Goal: Information Seeking & Learning: Find specific fact

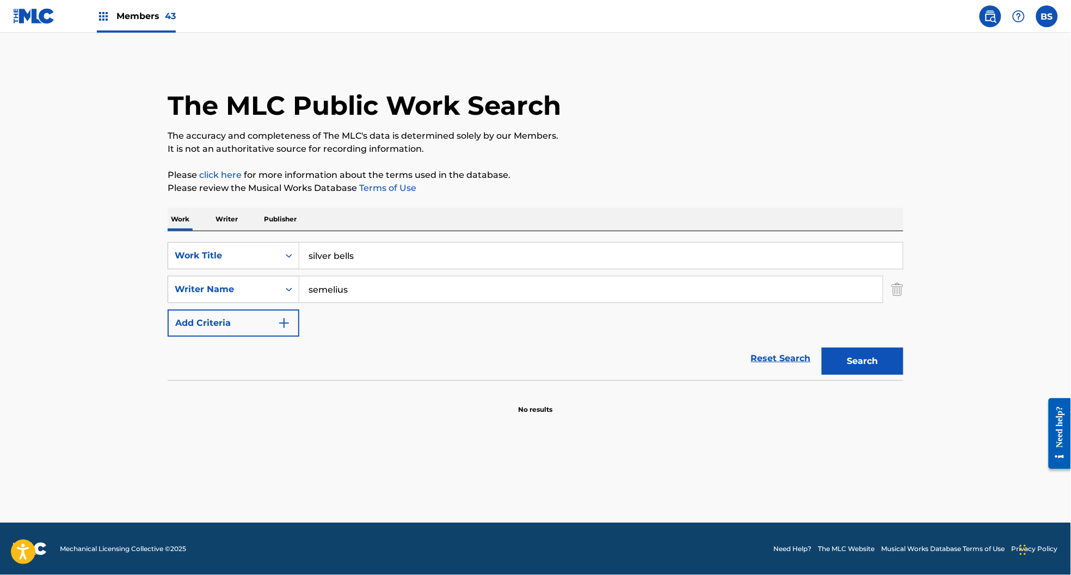
click at [124, 15] on span "Members 43" at bounding box center [145, 16] width 59 height 13
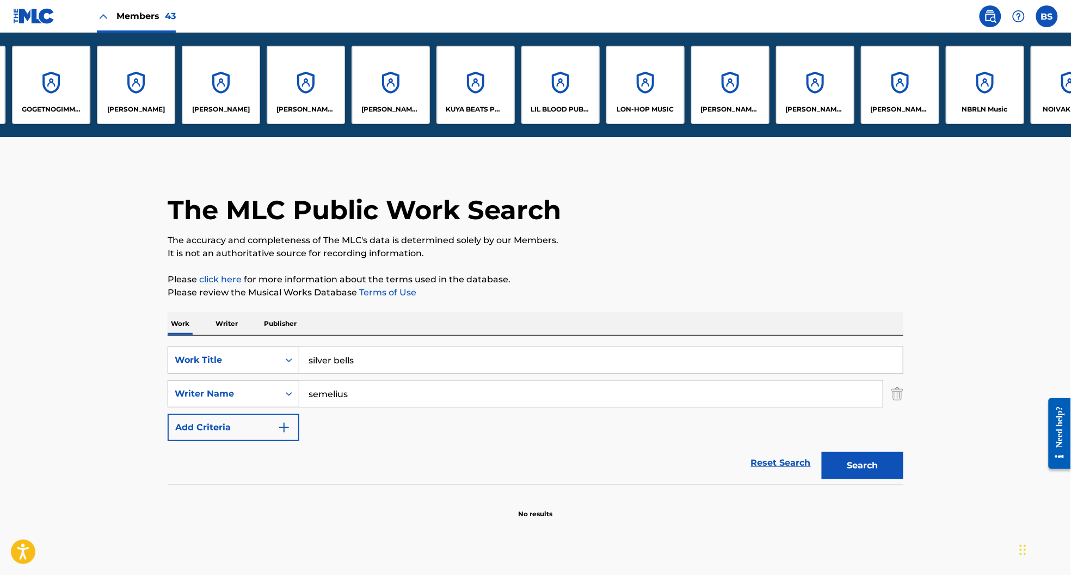
scroll to position [0, 1257]
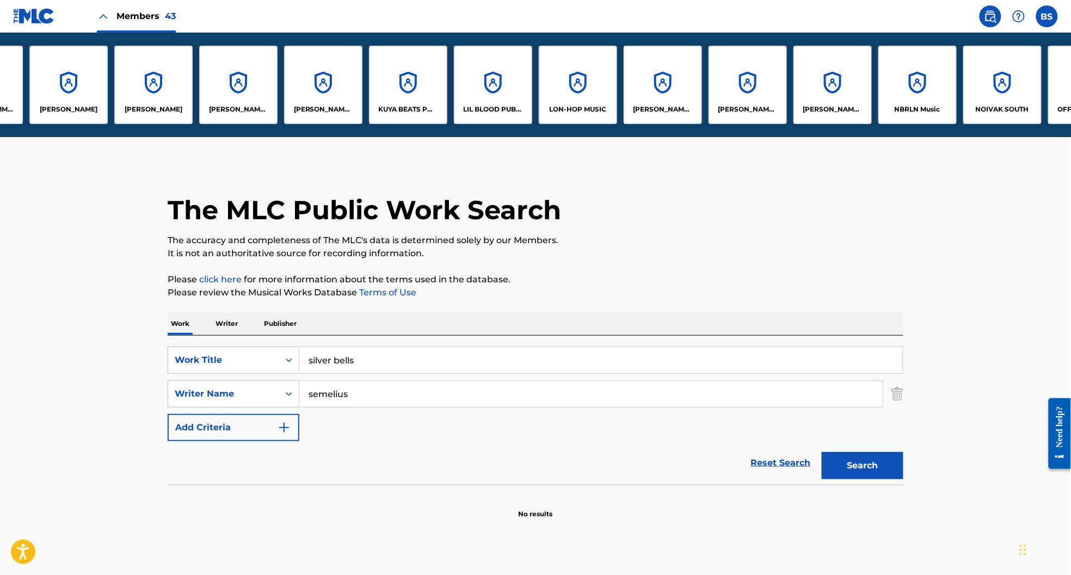
click at [757, 81] on div "[PERSON_NAME] [PERSON_NAME] Pub Designee" at bounding box center [748, 85] width 78 height 78
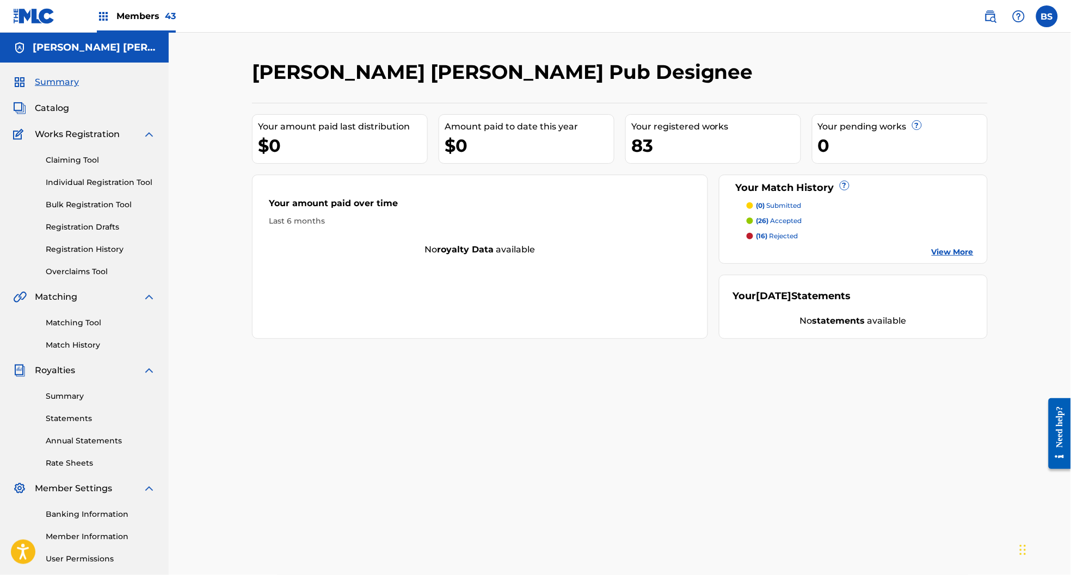
drag, startPoint x: 47, startPoint y: 107, endPoint x: 134, endPoint y: 117, distance: 88.2
click at [47, 107] on span "Catalog" at bounding box center [52, 108] width 34 height 13
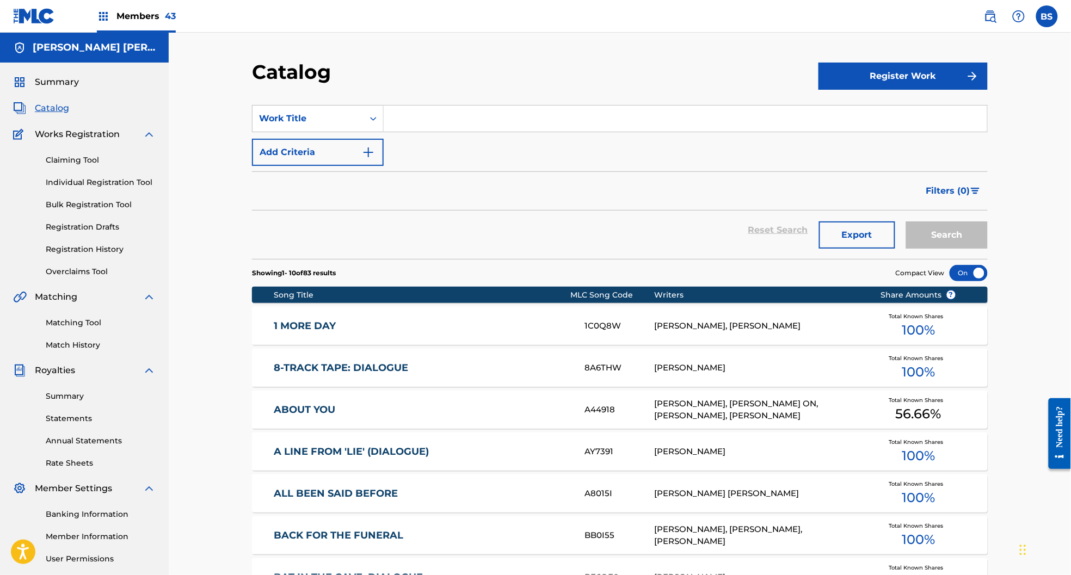
click at [436, 116] on input "Search Form" at bounding box center [686, 119] width 604 height 26
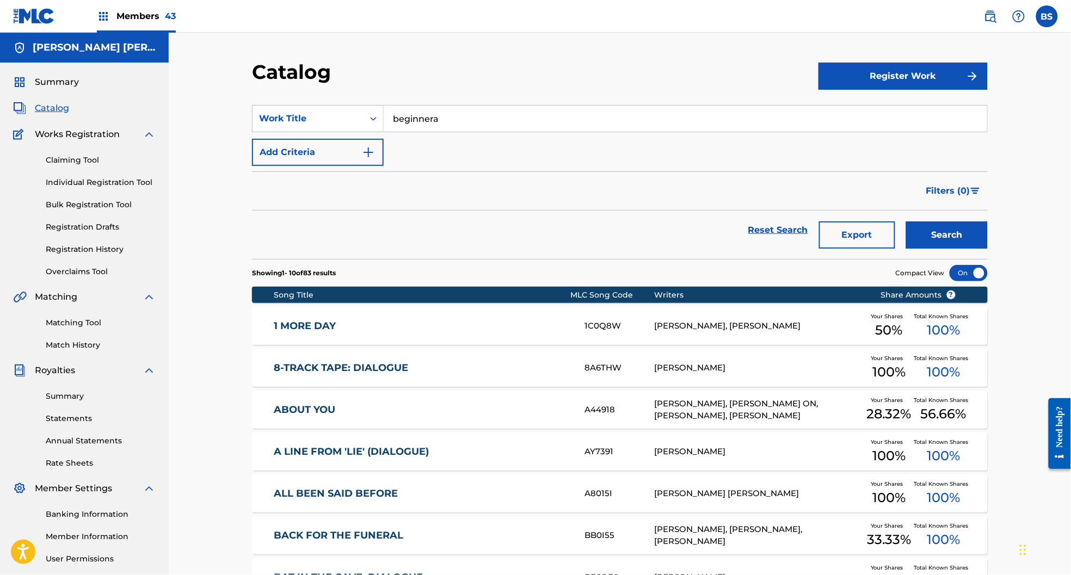
click at [906, 222] on button "Search" at bounding box center [947, 235] width 82 height 27
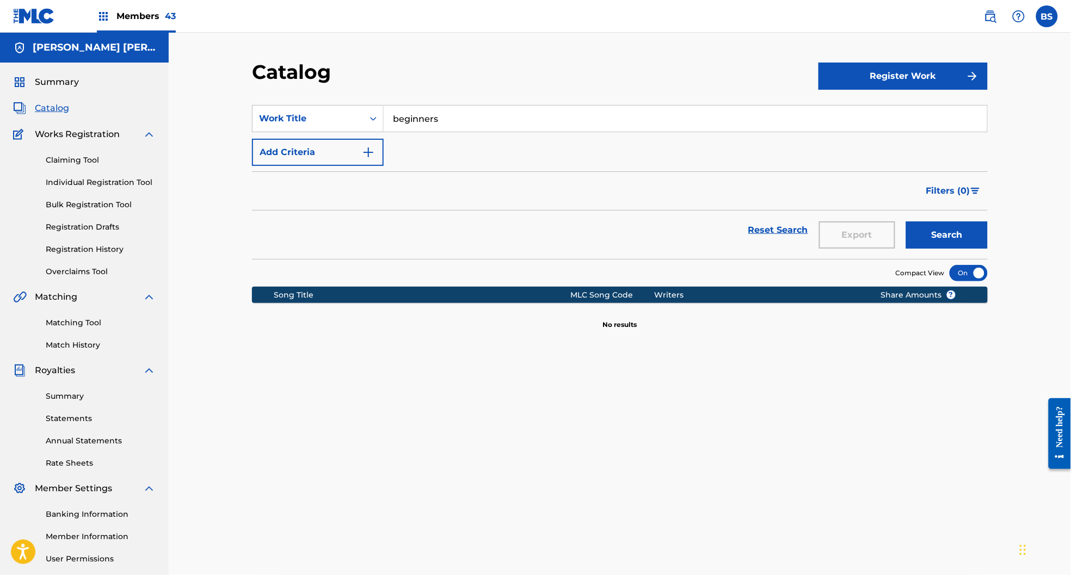
type input "beginners"
click at [906, 222] on button "Search" at bounding box center [947, 235] width 82 height 27
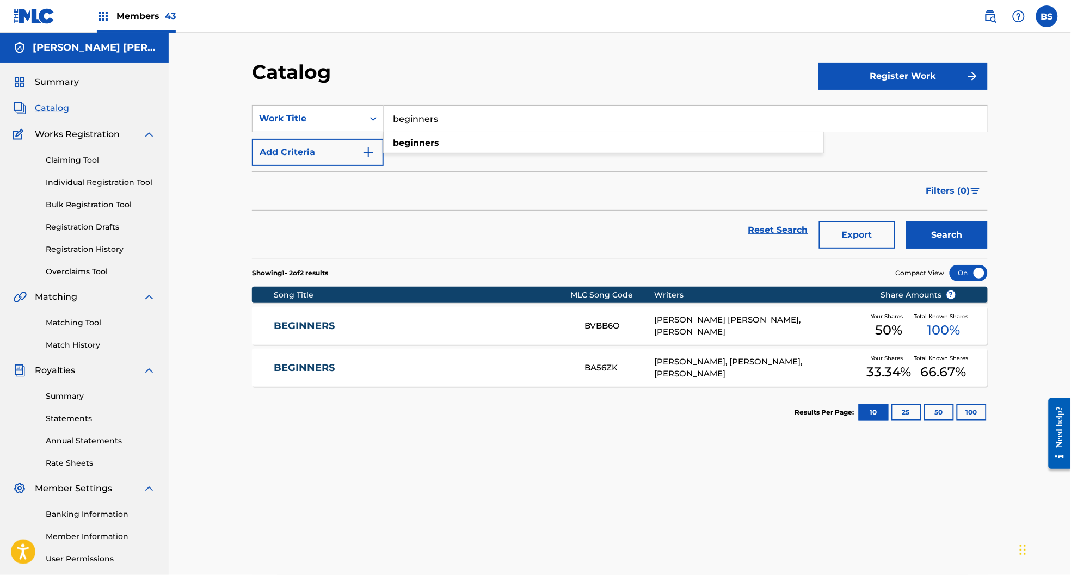
click at [447, 324] on link "BEGINNERS" at bounding box center [422, 326] width 296 height 13
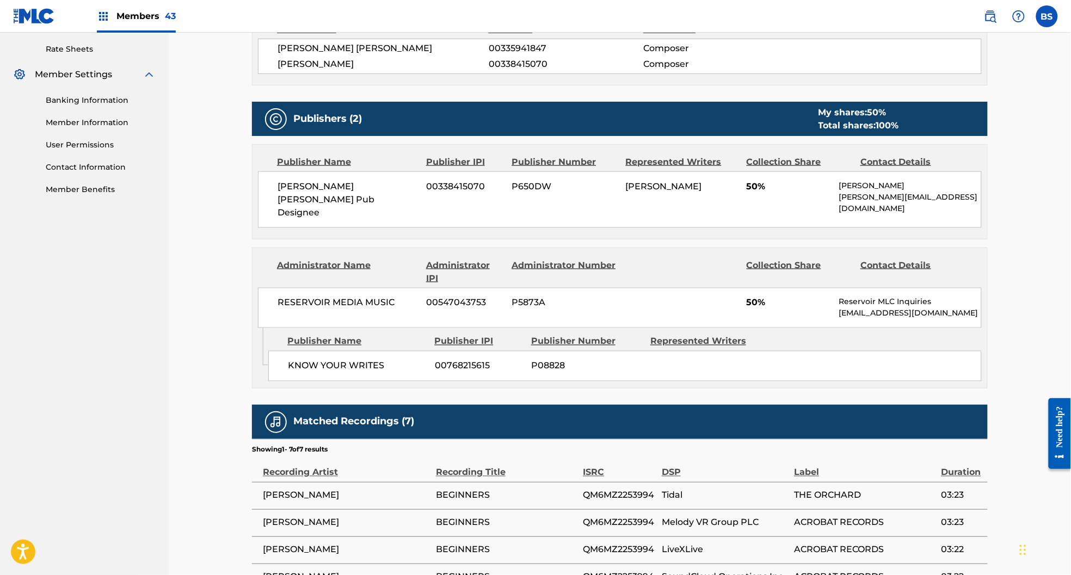
scroll to position [596, 0]
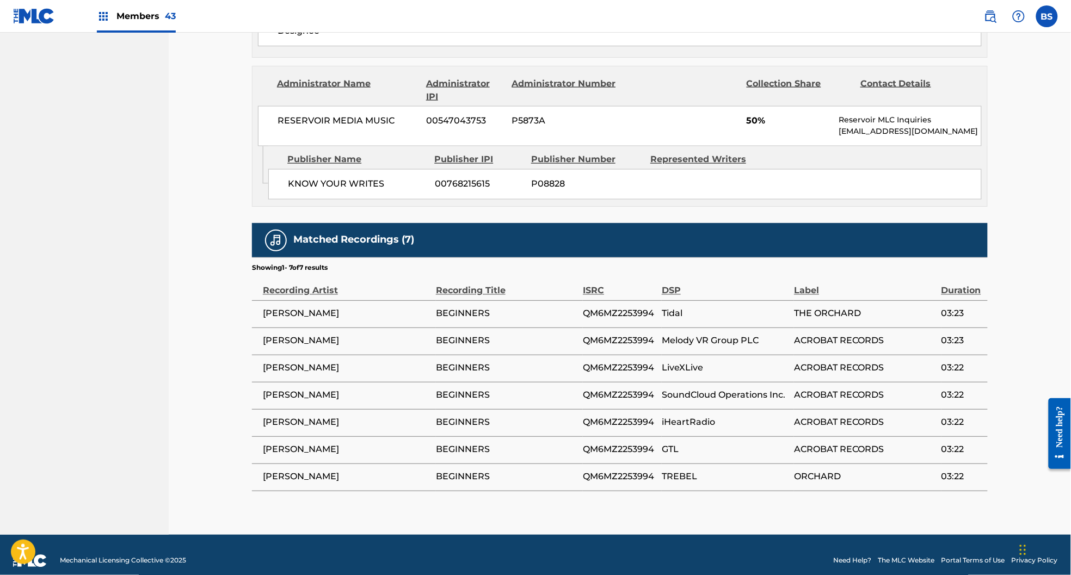
click at [613, 300] on td "QM6MZ2253994" at bounding box center [622, 313] width 79 height 27
copy span "QM6MZ2253994"
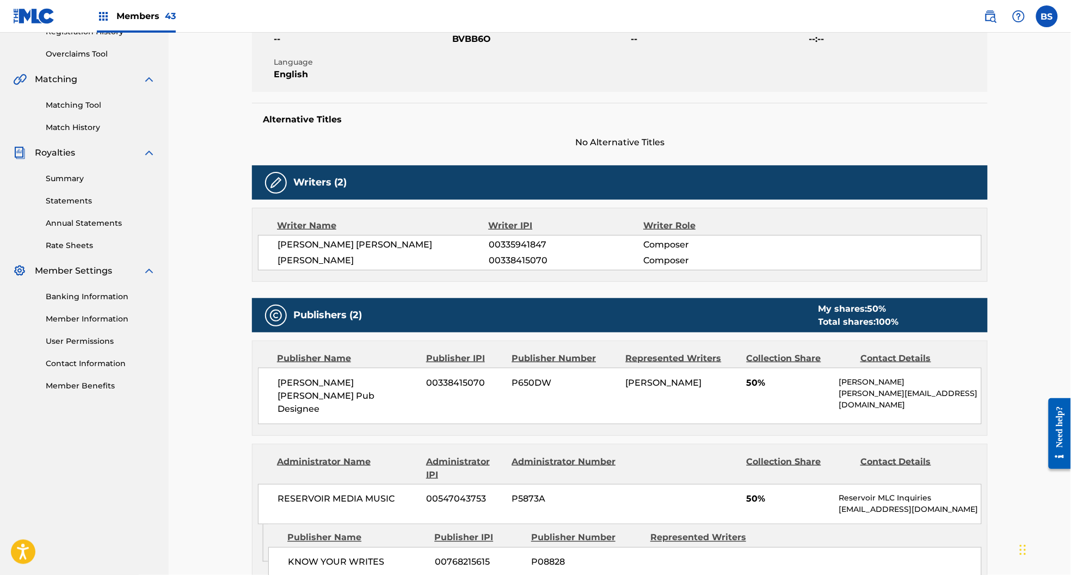
scroll to position [411, 0]
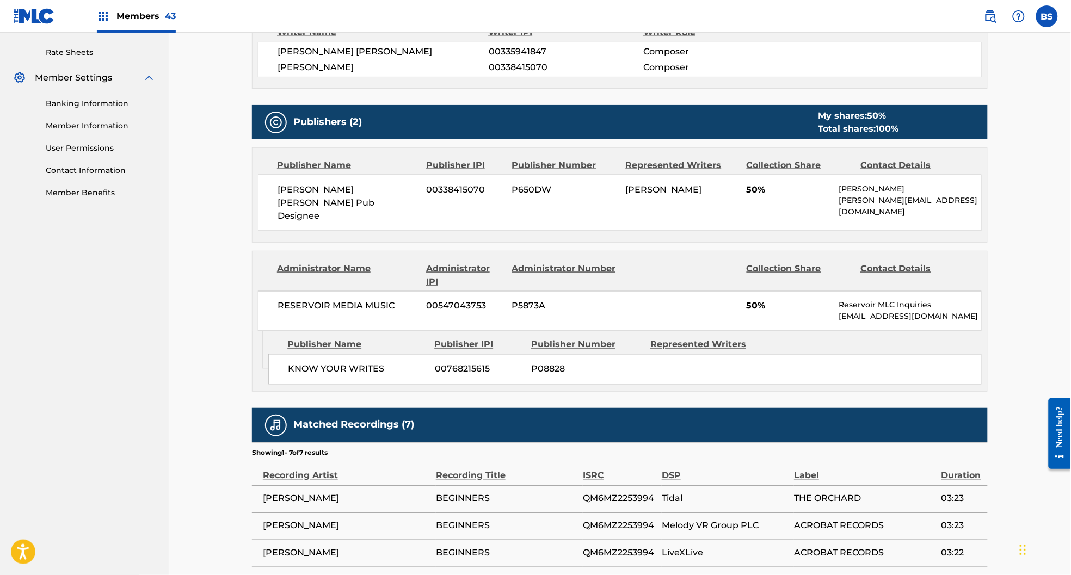
click at [354, 183] on div "[PERSON_NAME] [PERSON_NAME] Pub Designee 00338415070 P650DW [PERSON_NAME] 50% […" at bounding box center [620, 203] width 724 height 57
click at [351, 192] on span "[PERSON_NAME] [PERSON_NAME] Pub Designee" at bounding box center [348, 202] width 141 height 39
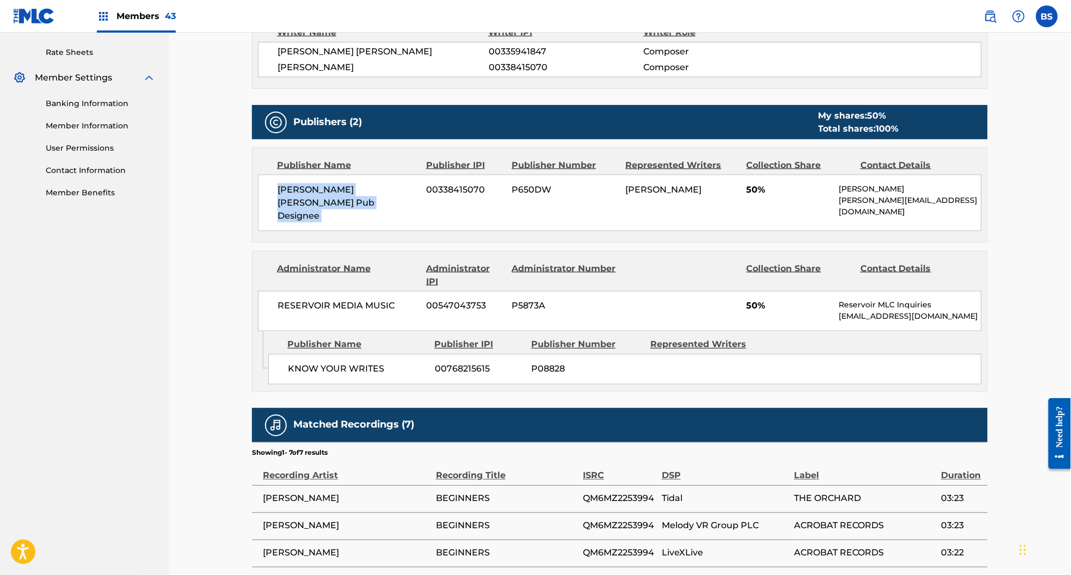
copy div "[PERSON_NAME] [PERSON_NAME] Pub Designee"
drag, startPoint x: 837, startPoint y: 306, endPoint x: 950, endPoint y: 305, distance: 112.7
click at [950, 305] on div "RESERVOIR MEDIA MUSIC 00547043753 P5873A 50% Reservoir MLC Inquiries [EMAIL_ADD…" at bounding box center [620, 311] width 724 height 40
copy p "[EMAIL_ADDRESS][DOMAIN_NAME]"
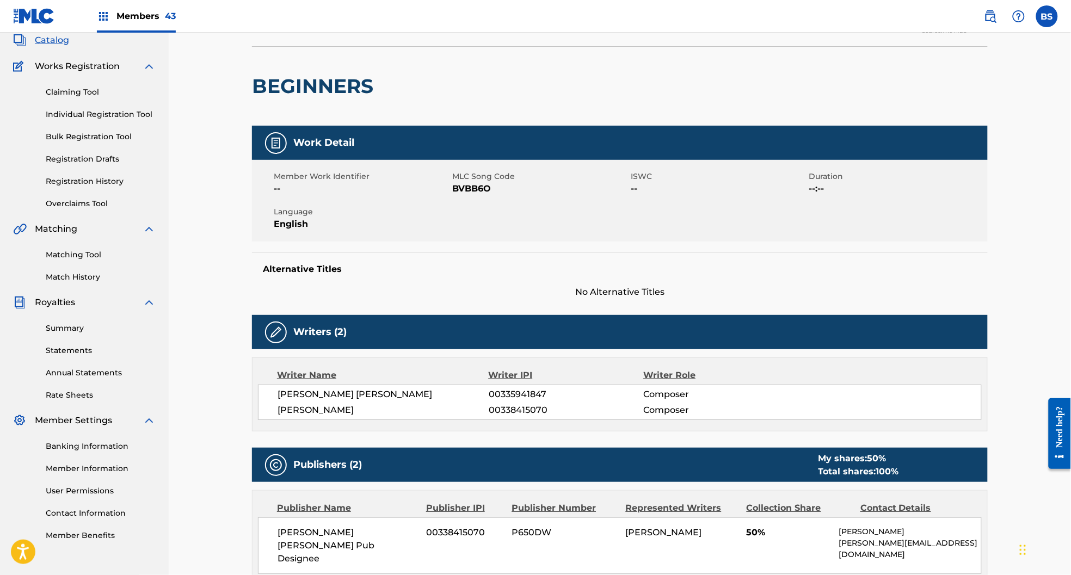
scroll to position [0, 0]
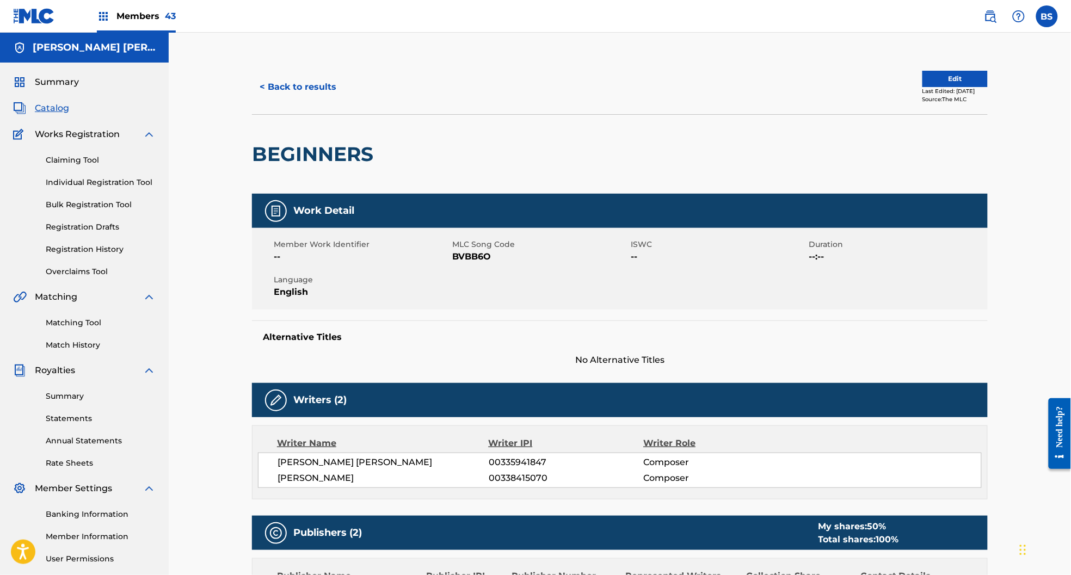
click at [466, 256] on span "BVBB6O" at bounding box center [540, 256] width 176 height 13
copy span "BVBB6O"
click at [310, 81] on button "< Back to results" at bounding box center [298, 86] width 92 height 27
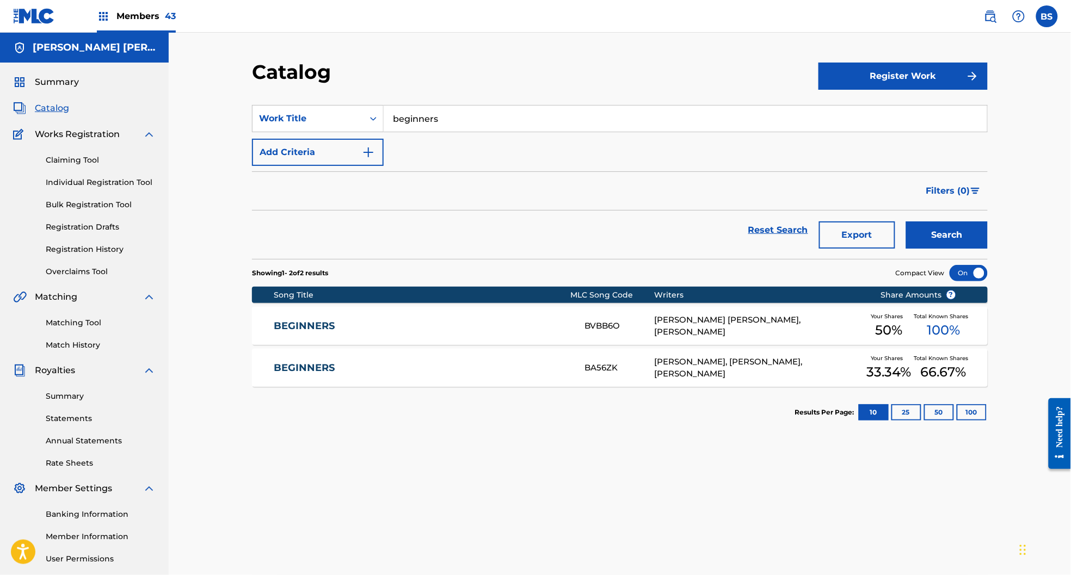
drag, startPoint x: 549, startPoint y: 356, endPoint x: 542, endPoint y: 336, distance: 20.8
click at [549, 355] on div "BEGINNERS BA56ZK [PERSON_NAME], [PERSON_NAME], [PERSON_NAME] Your Shares 33.34 …" at bounding box center [620, 368] width 736 height 38
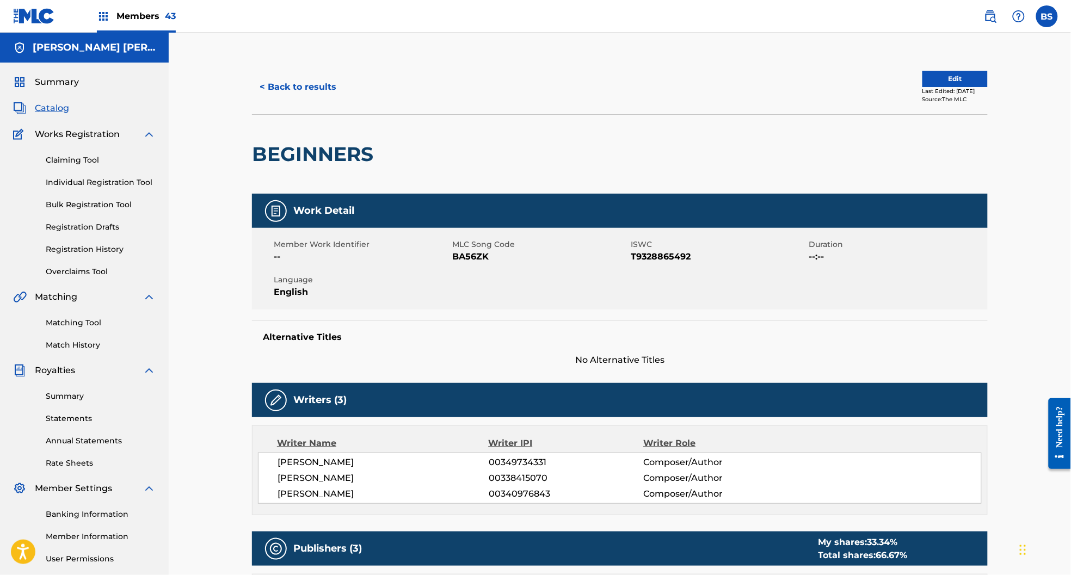
click at [470, 254] on span "BA56ZK" at bounding box center [540, 256] width 176 height 13
copy span "BA56ZK"
click at [677, 261] on span "T9328865492" at bounding box center [719, 256] width 176 height 13
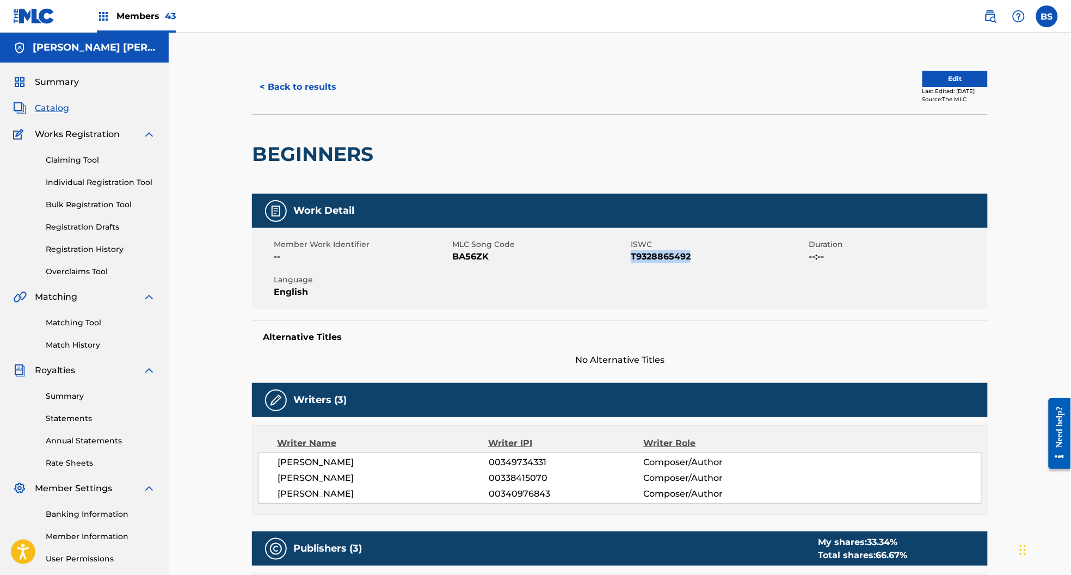
copy span "T9328865492"
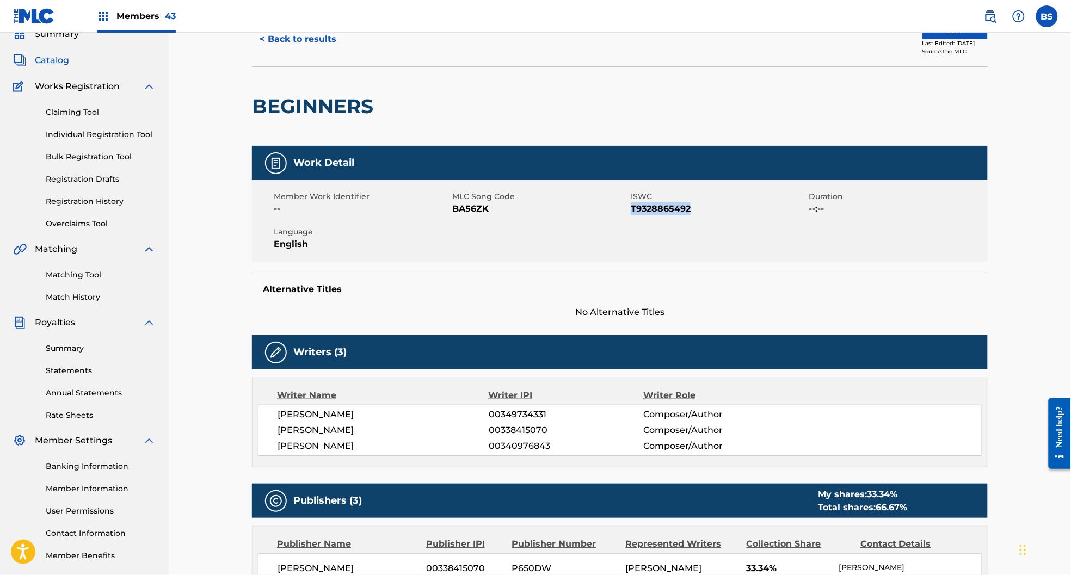
scroll to position [65, 0]
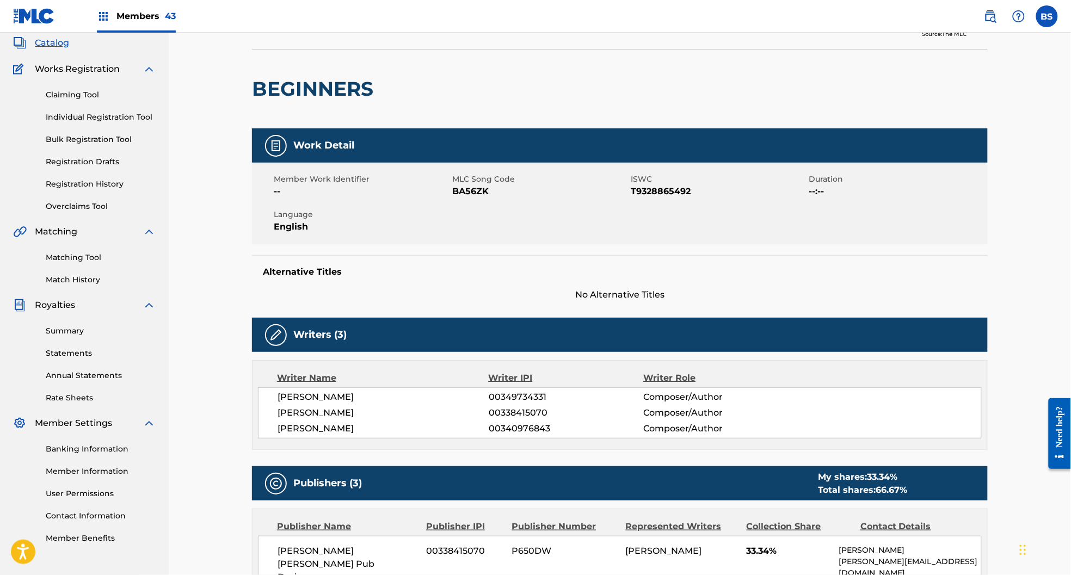
click at [334, 395] on span "[PERSON_NAME]" at bounding box center [383, 397] width 211 height 13
copy span "[PERSON_NAME]"
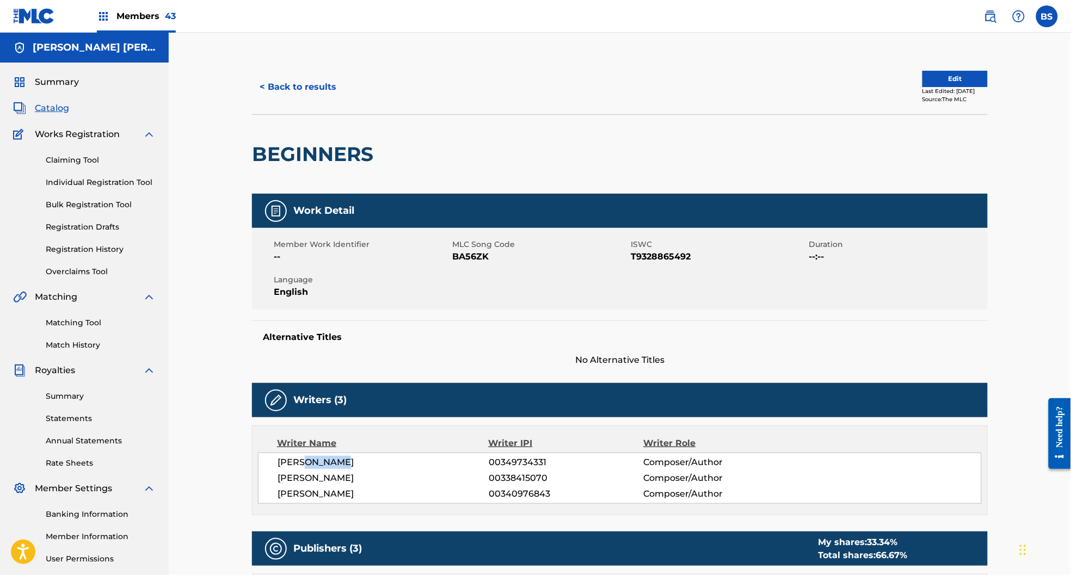
click at [279, 76] on button "< Back to results" at bounding box center [298, 86] width 92 height 27
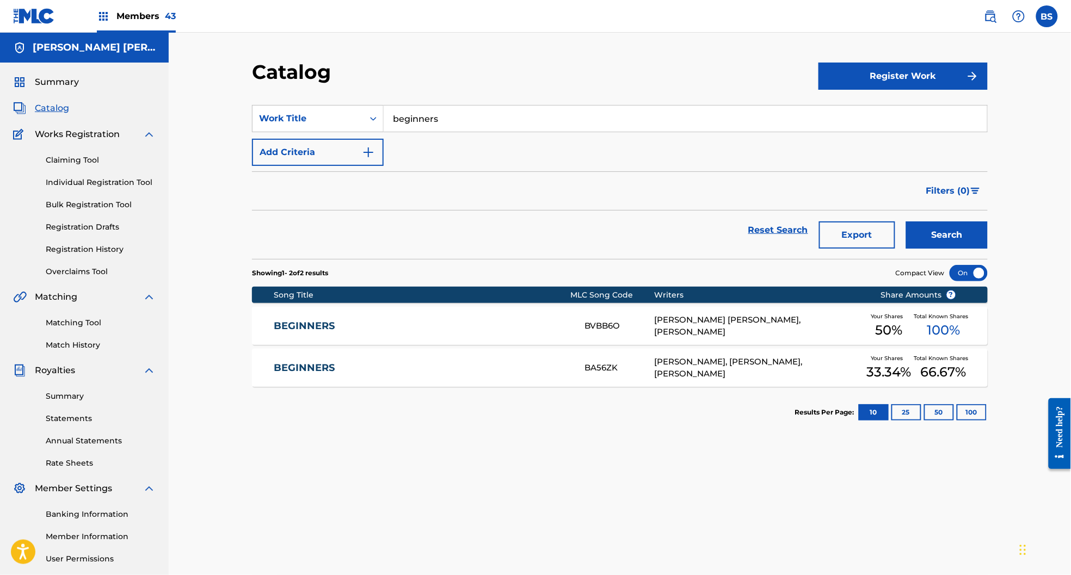
drag, startPoint x: 513, startPoint y: 320, endPoint x: 497, endPoint y: 320, distance: 16.3
click at [514, 319] on div "BEGINNERS BVBB6O [PERSON_NAME] [PERSON_NAME], [PERSON_NAME] Your Shares 50 % To…" at bounding box center [620, 326] width 736 height 38
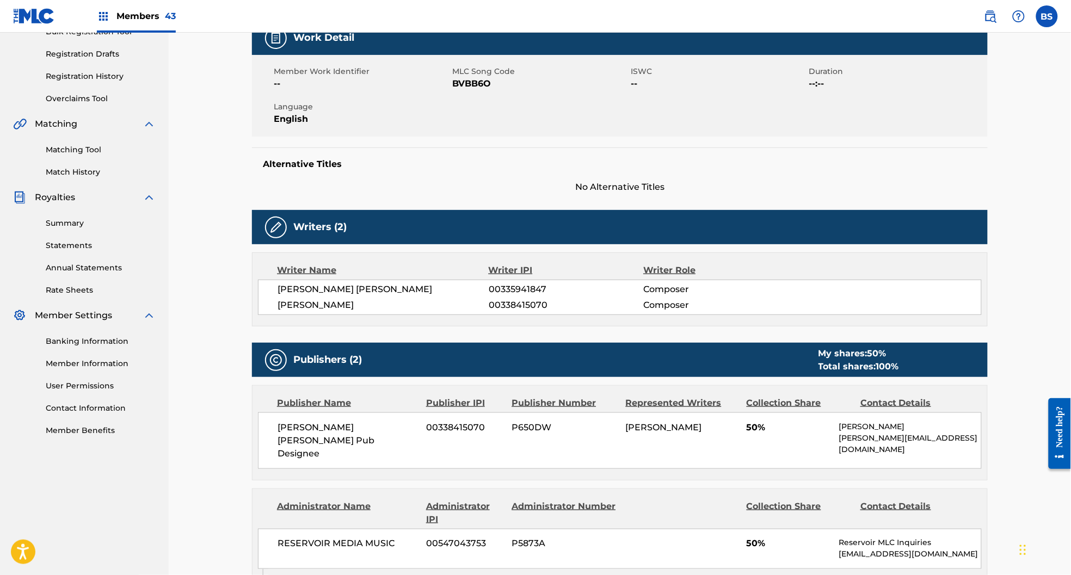
scroll to position [174, 0]
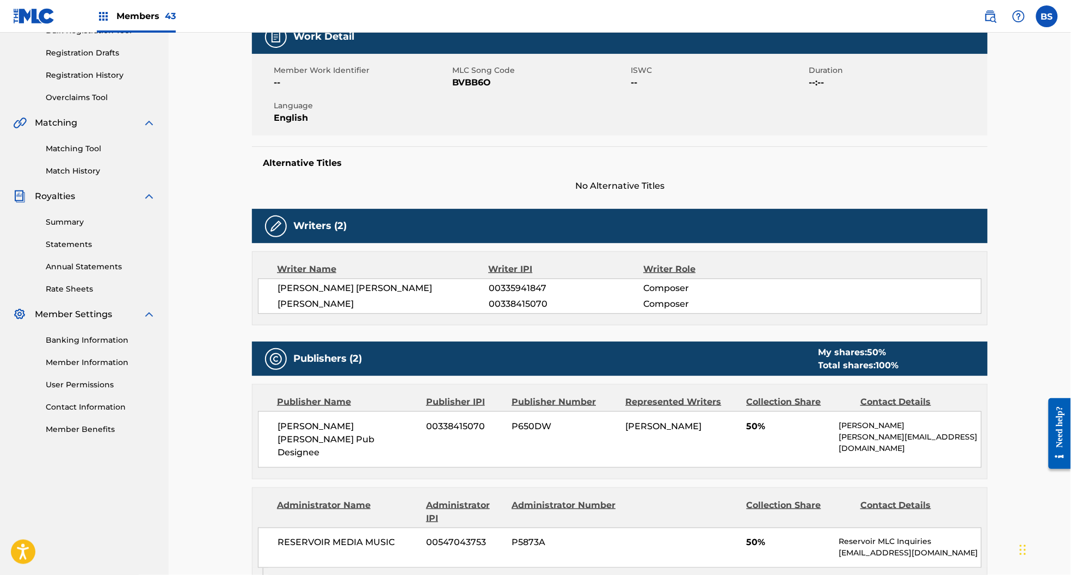
click at [358, 295] on span "[PERSON_NAME] [PERSON_NAME]" at bounding box center [383, 288] width 211 height 13
click at [294, 291] on span "[PERSON_NAME] [PERSON_NAME]" at bounding box center [383, 288] width 211 height 13
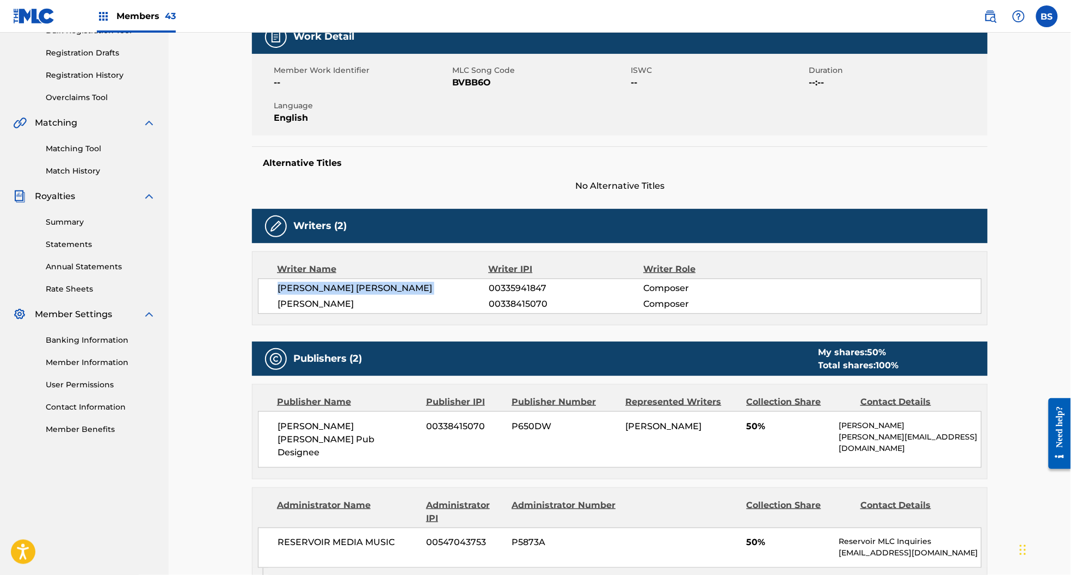
copy div "[PERSON_NAME] [PERSON_NAME]"
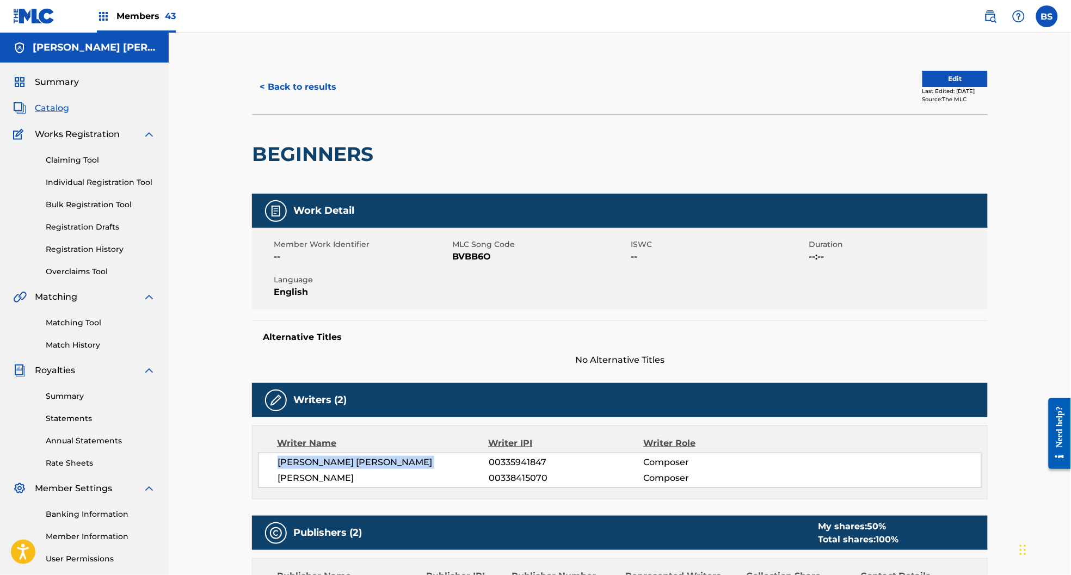
drag, startPoint x: 52, startPoint y: 105, endPoint x: 113, endPoint y: 133, distance: 66.5
click at [52, 105] on span "Catalog" at bounding box center [52, 108] width 34 height 13
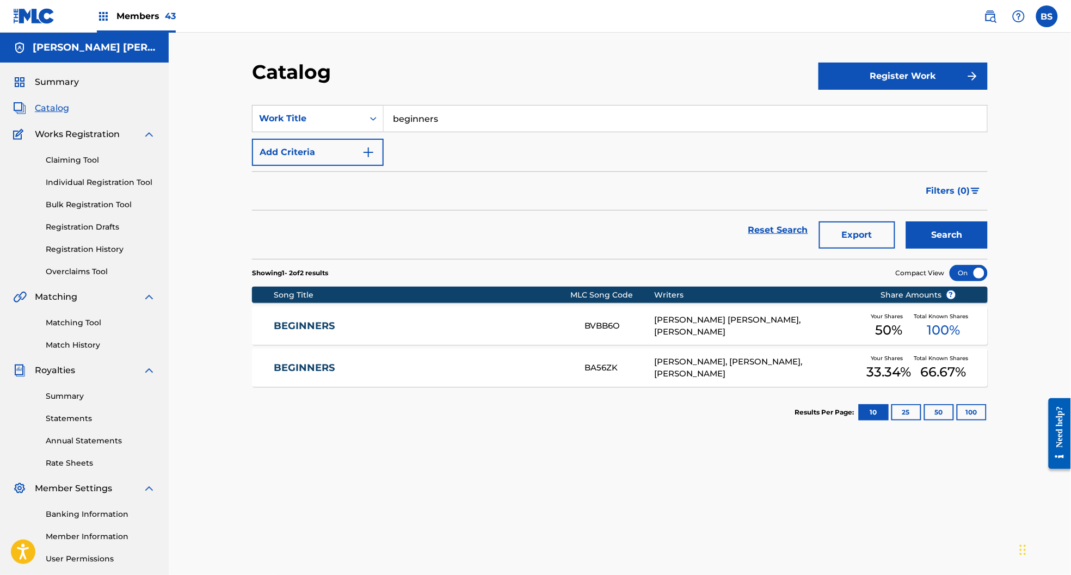
click at [435, 114] on input "beginners" at bounding box center [686, 119] width 604 height 26
paste input "ANGEL"
type input "ANGEL"
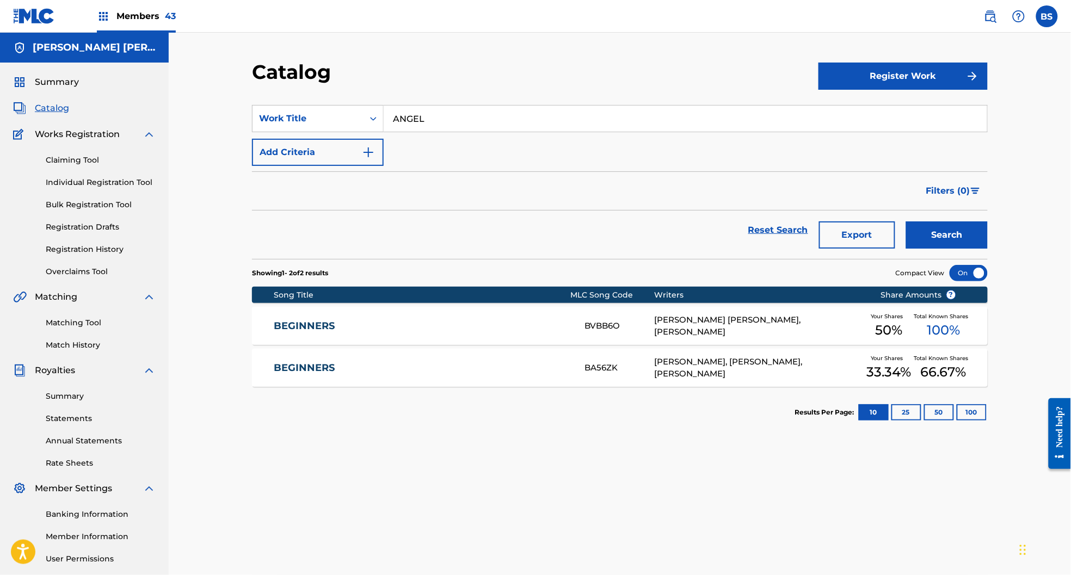
drag, startPoint x: 971, startPoint y: 238, endPoint x: 609, endPoint y: 228, distance: 362.1
click at [970, 237] on button "Search" at bounding box center [947, 235] width 82 height 27
